Goal: Information Seeking & Learning: Learn about a topic

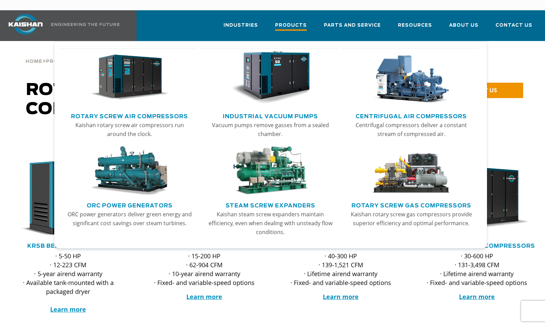
click at [296, 22] on span "Products" at bounding box center [291, 26] width 32 height 9
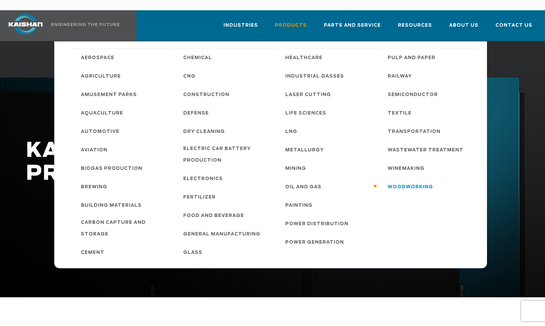
click at [411, 181] on span "Woodworking" at bounding box center [410, 187] width 45 height 12
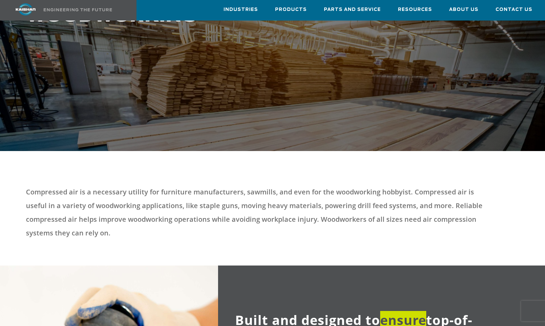
scroll to position [73, 0]
